Goal: Navigation & Orientation: Find specific page/section

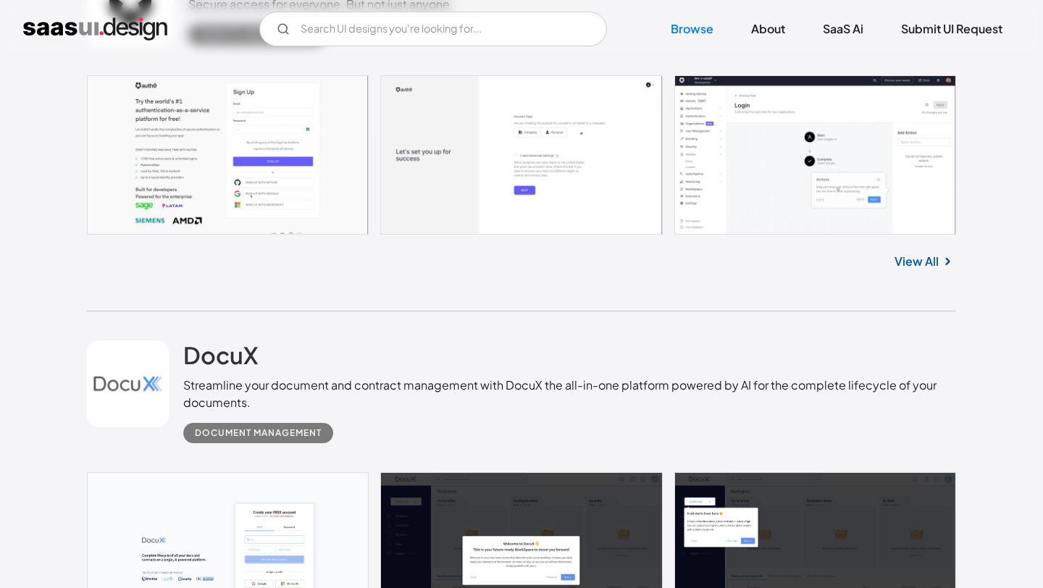
scroll to position [4597, 0]
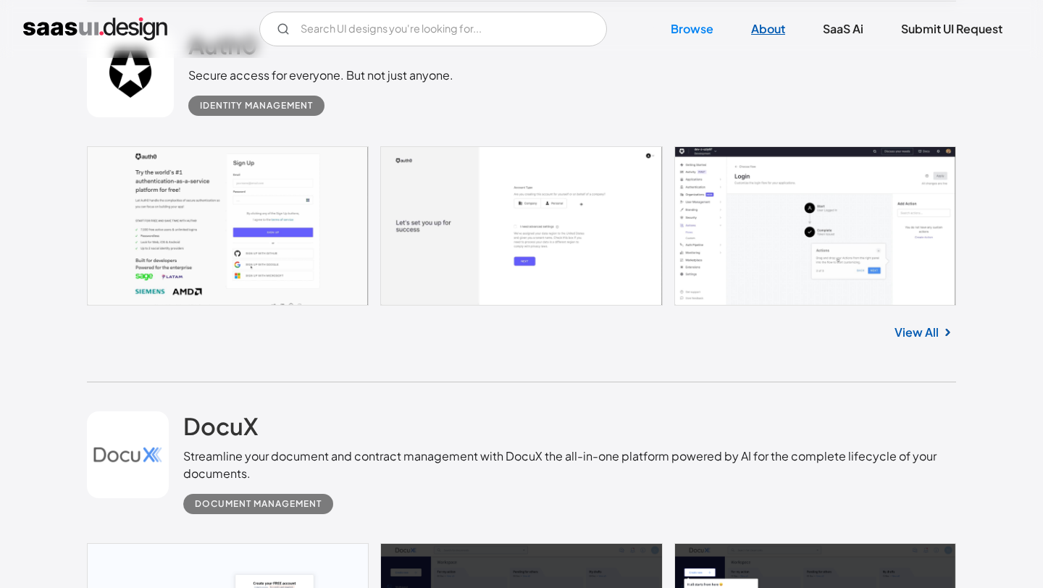
click at [766, 30] on link "About" at bounding box center [768, 29] width 69 height 32
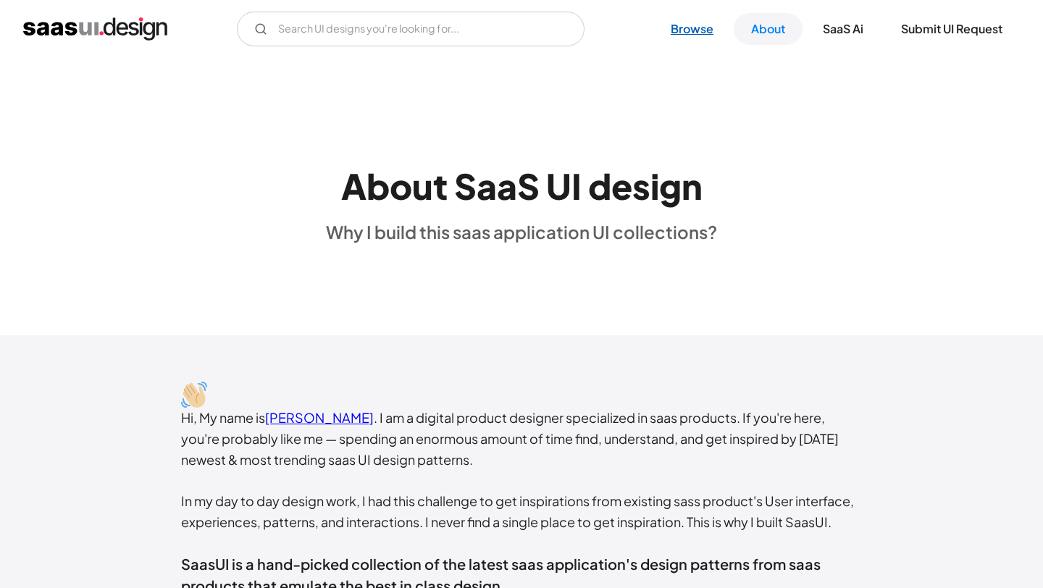
click at [687, 30] on link "Browse" at bounding box center [691, 29] width 77 height 32
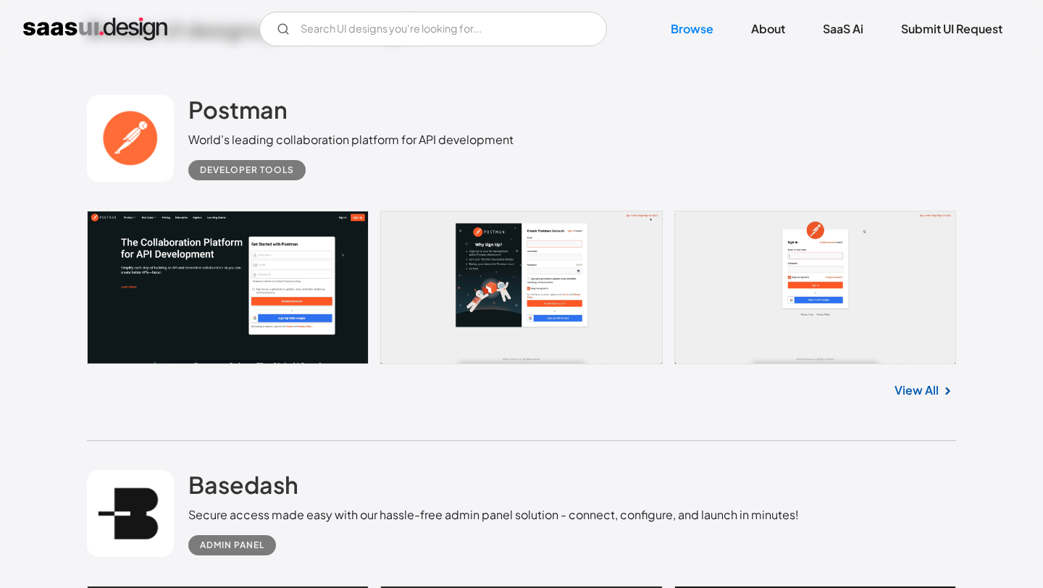
scroll to position [391, 0]
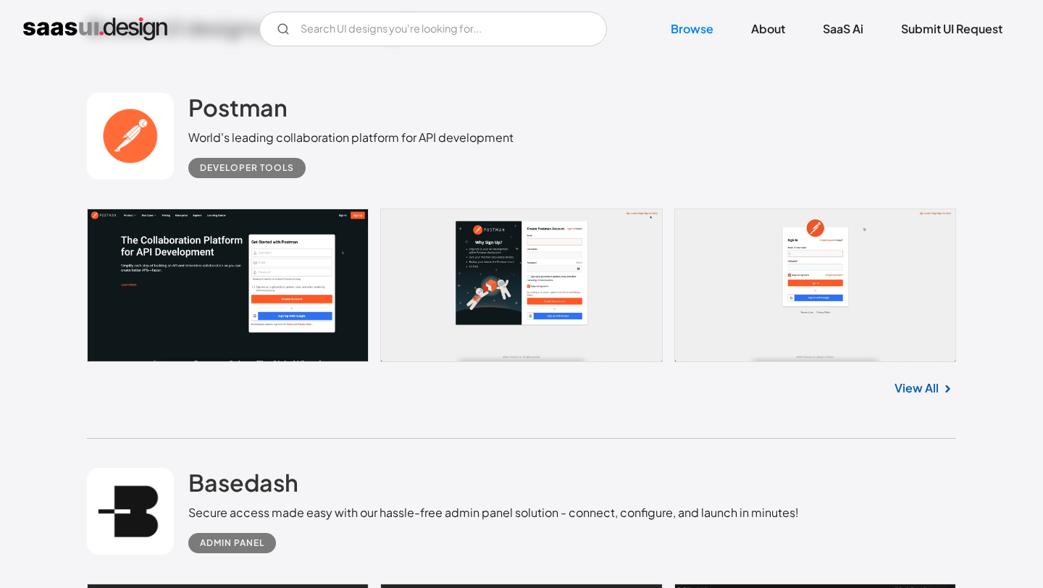
click at [902, 388] on link "View All" at bounding box center [916, 387] width 44 height 17
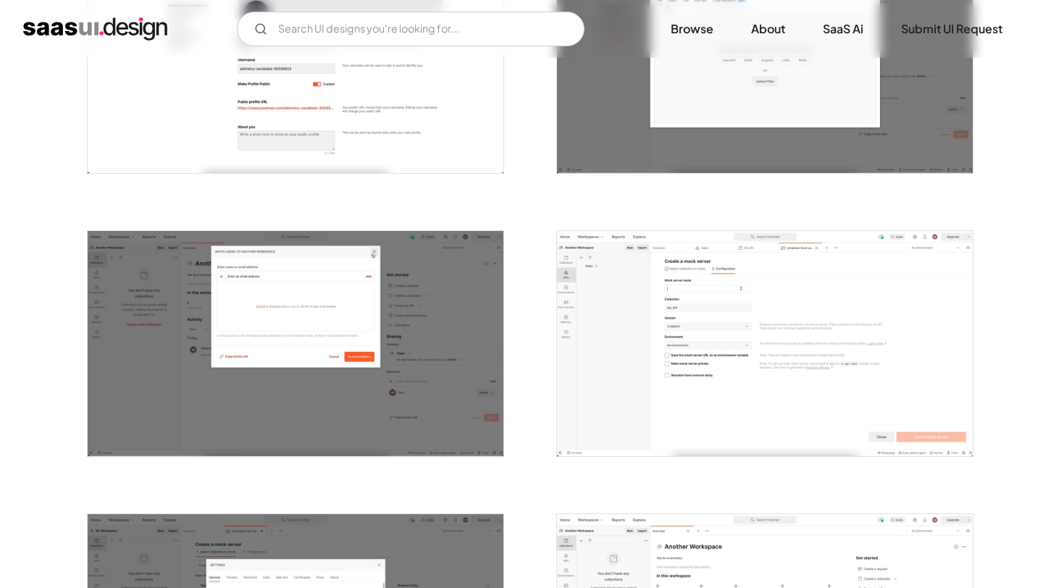
scroll to position [1723, 0]
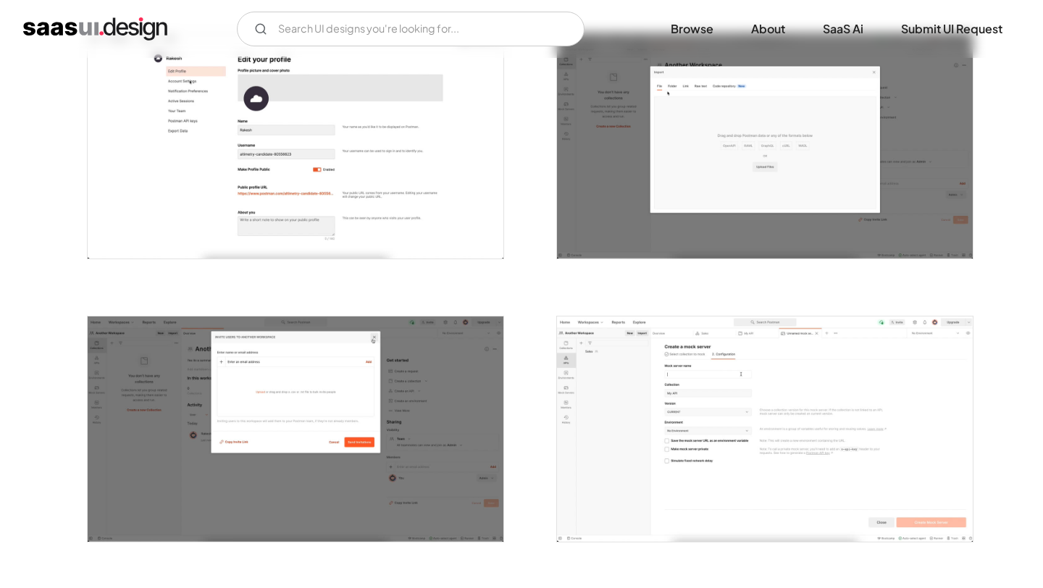
click at [28, 31] on img "home" at bounding box center [95, 28] width 144 height 23
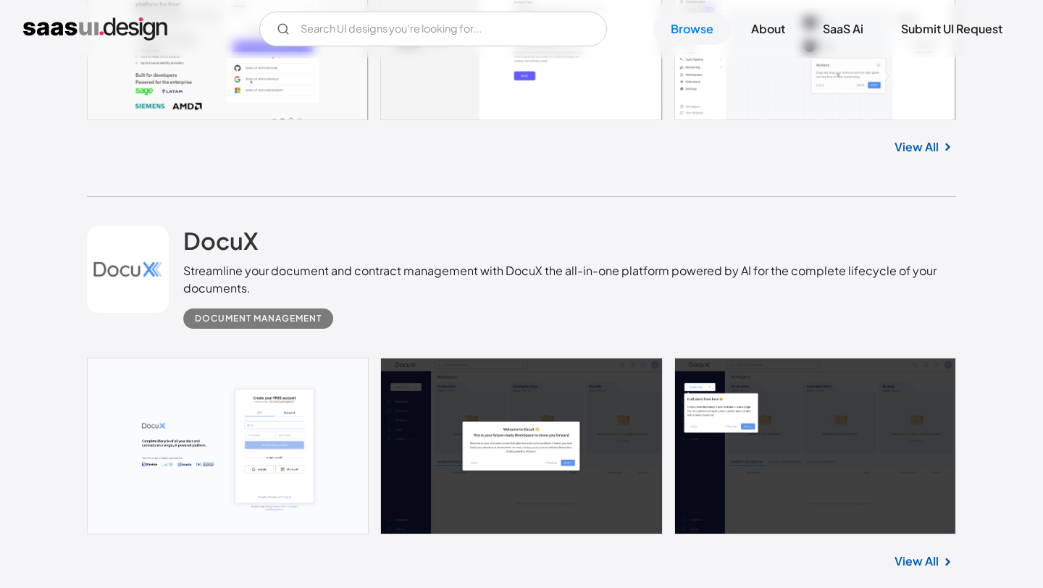
scroll to position [4810, 0]
